Goal: Find specific page/section: Find specific page/section

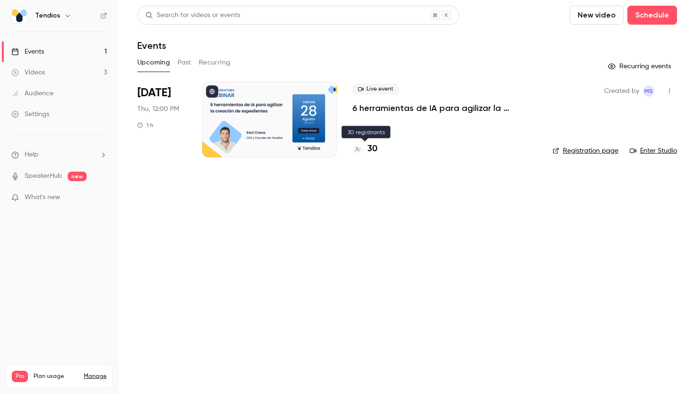
click at [374, 149] on h4 "30" at bounding box center [373, 149] width 10 height 13
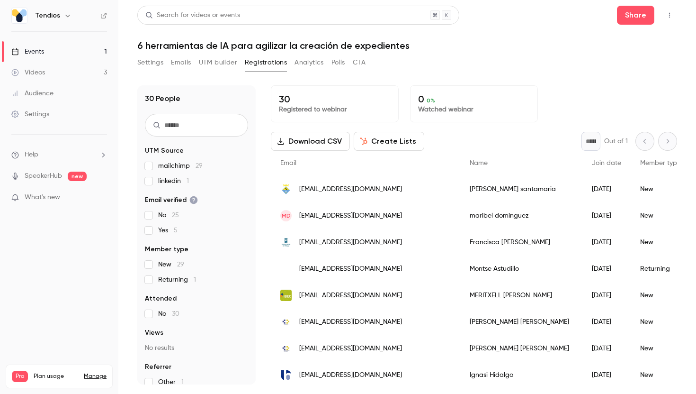
click at [58, 51] on link "Events 1" at bounding box center [59, 51] width 118 height 21
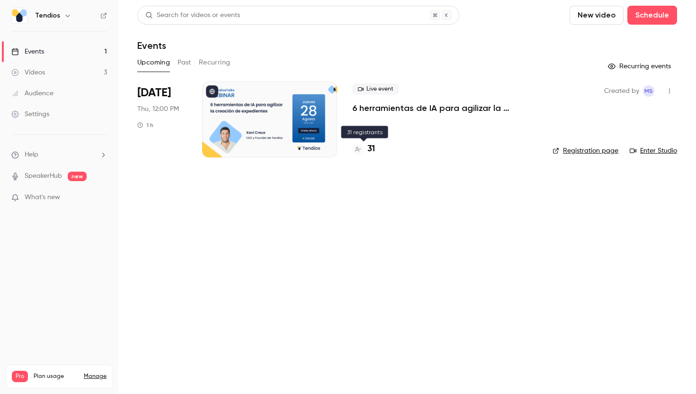
click at [367, 151] on div "31" at bounding box center [363, 149] width 23 height 13
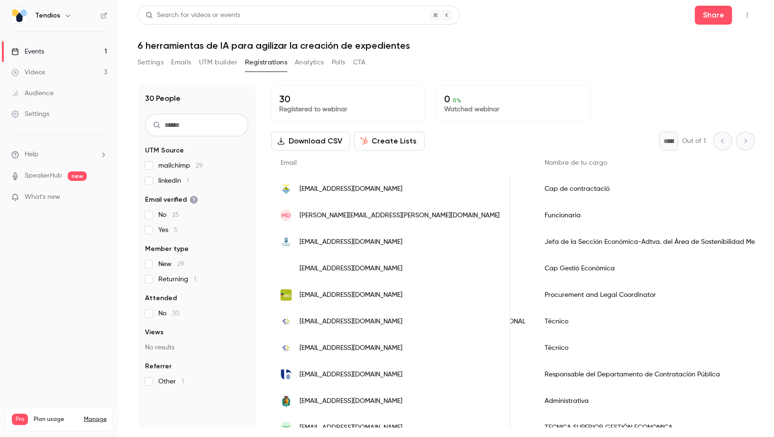
scroll to position [0, 938]
click at [95, 59] on link "Events 1" at bounding box center [59, 51] width 118 height 21
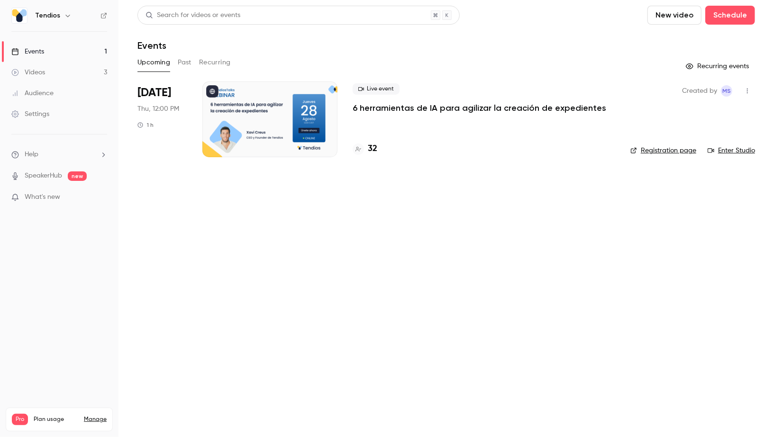
click at [371, 154] on h4 "32" at bounding box center [372, 149] width 9 height 13
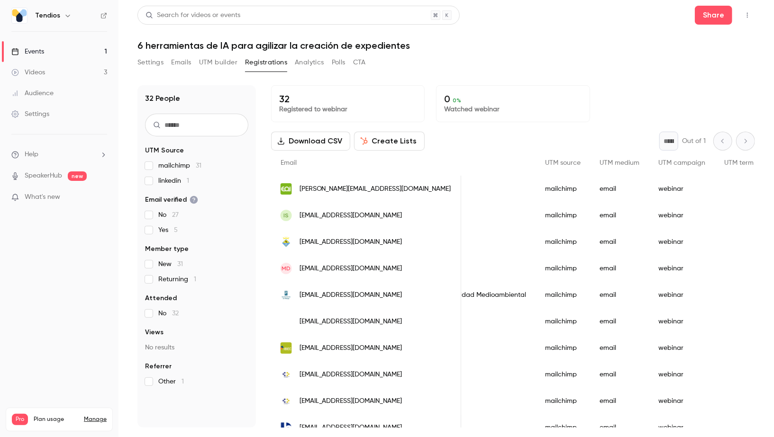
scroll to position [0, 1112]
click at [63, 54] on link "Events 1" at bounding box center [59, 51] width 118 height 21
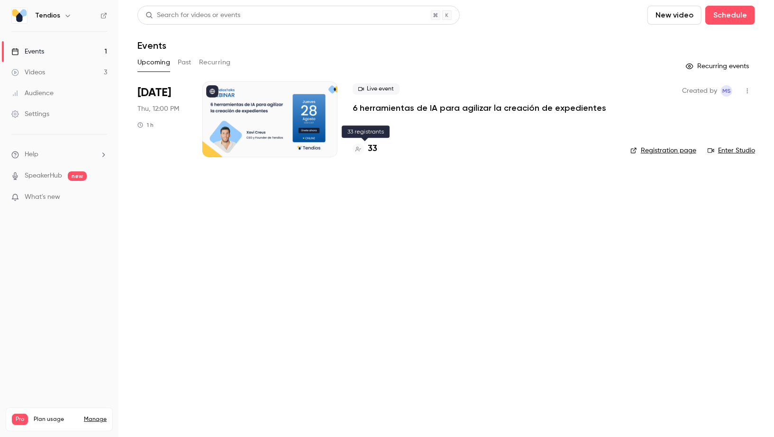
click at [374, 145] on h4 "33" at bounding box center [372, 149] width 9 height 13
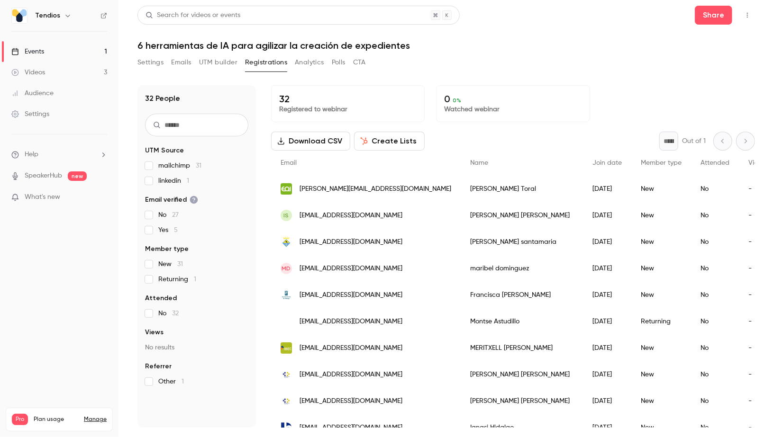
click at [59, 51] on link "Events 1" at bounding box center [59, 51] width 118 height 21
